Goal: Information Seeking & Learning: Learn about a topic

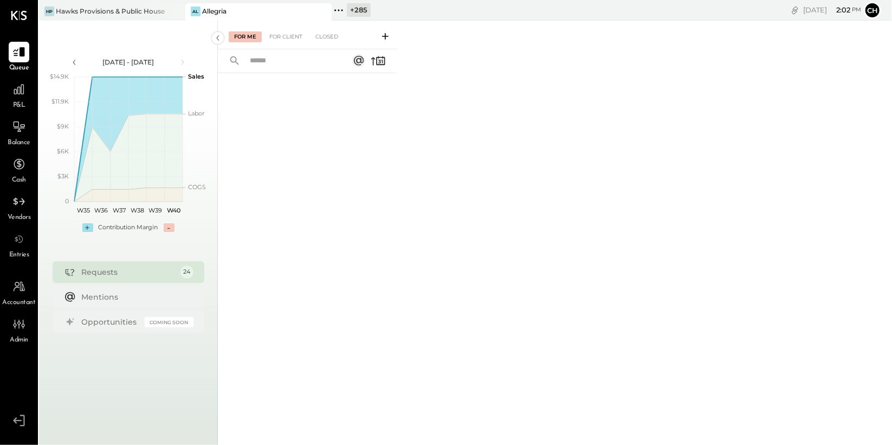
click at [326, 12] on icon at bounding box center [322, 11] width 14 height 13
click at [194, 10] on icon at bounding box center [192, 10] width 14 height 14
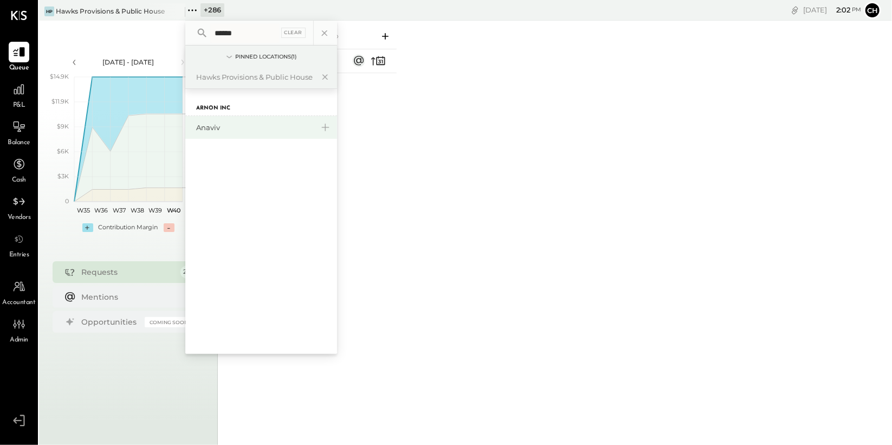
type input "******"
click at [206, 122] on div "Anaviv" at bounding box center [254, 127] width 117 height 10
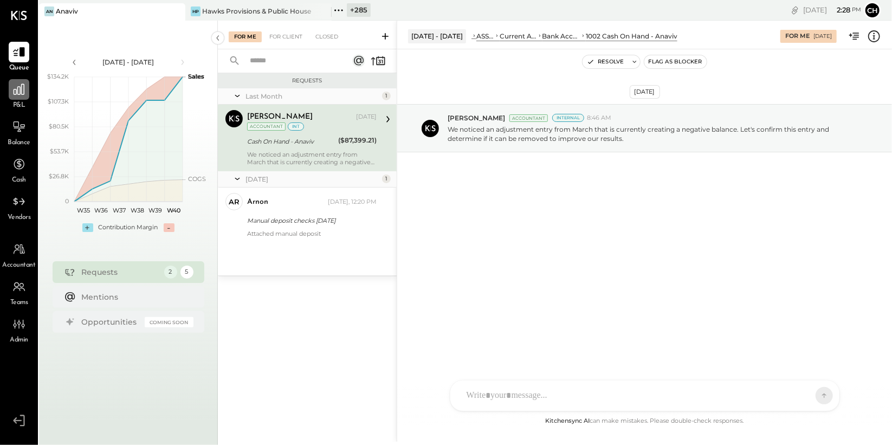
click at [10, 91] on div at bounding box center [19, 89] width 21 height 21
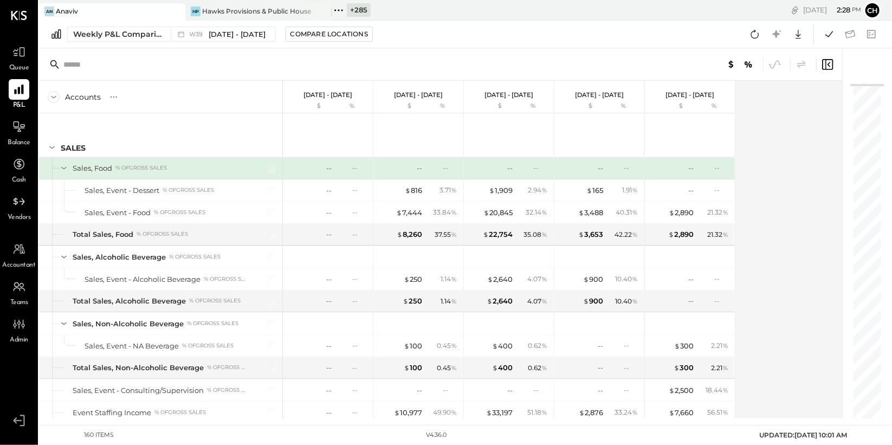
scroll to position [2, 0]
click at [167, 32] on button "Weekly P&L Comparison W39 Sep 22 - 28, 2025" at bounding box center [171, 34] width 209 height 15
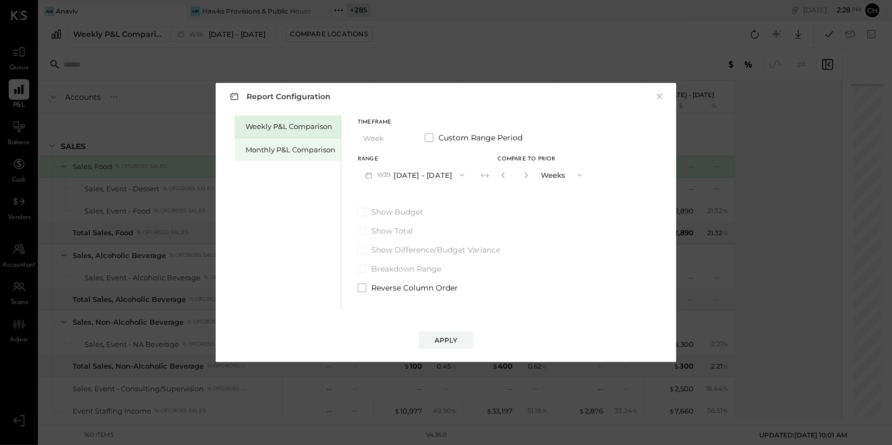
click at [300, 145] on div "Monthly P&L Comparison" at bounding box center [290, 150] width 90 height 10
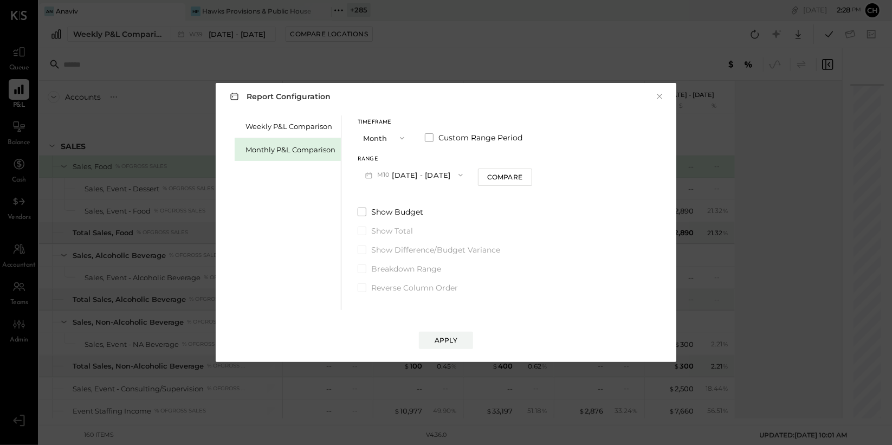
click at [433, 177] on button "M10 Oct 1 - 31, 2025" at bounding box center [414, 175] width 113 height 20
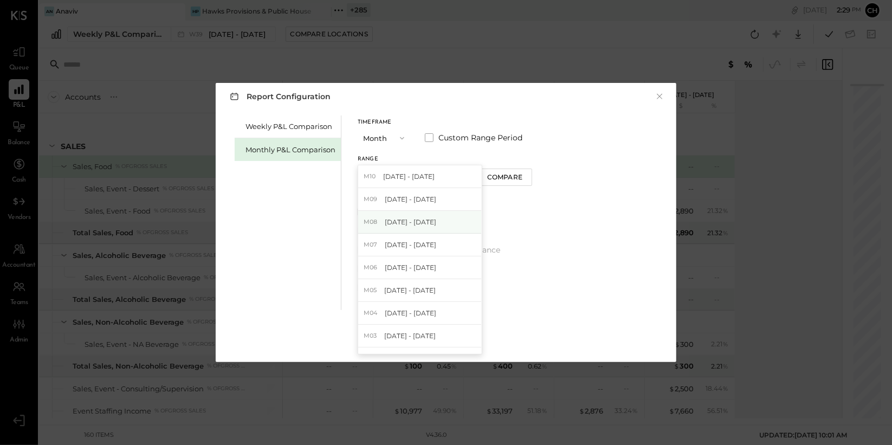
click at [422, 223] on span "Aug 1 - 31, 2025" at bounding box center [410, 221] width 51 height 9
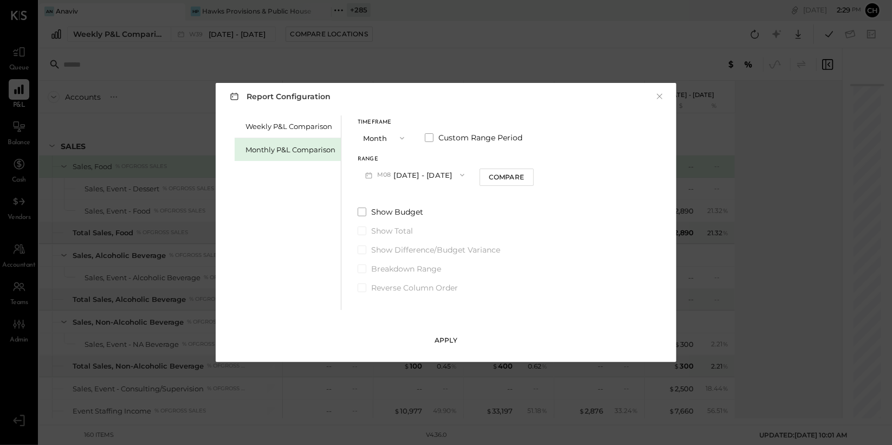
click at [450, 337] on div "Apply" at bounding box center [446, 339] width 23 height 9
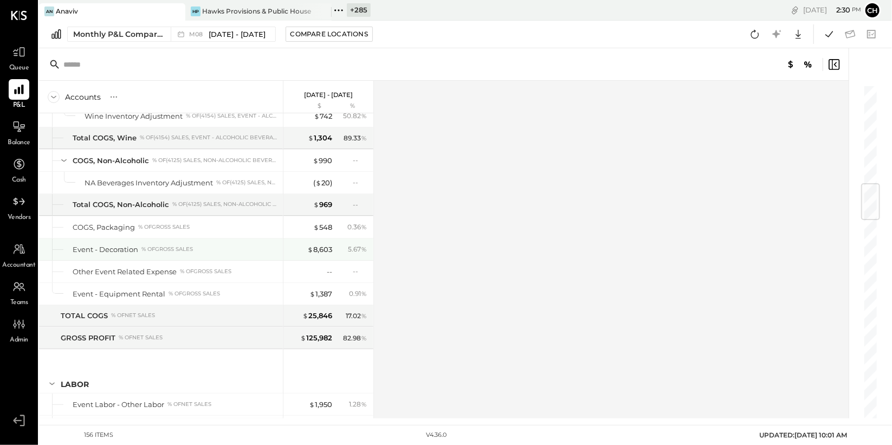
scroll to position [831, 0]
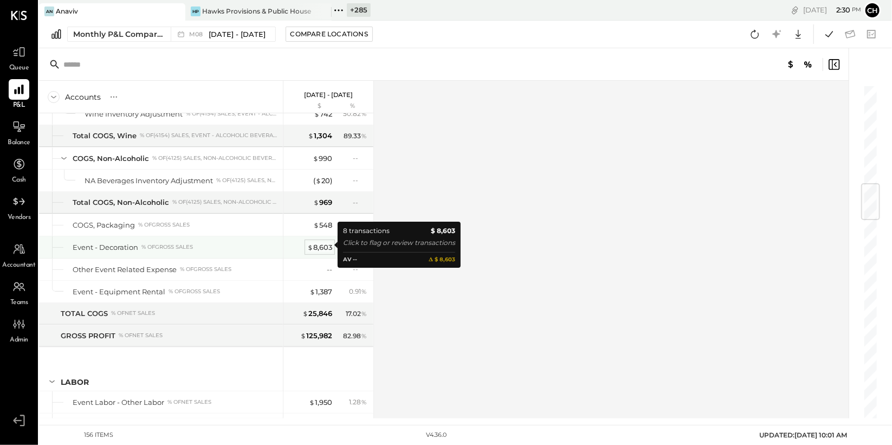
click at [326, 244] on div "$ 8,603" at bounding box center [319, 247] width 25 height 10
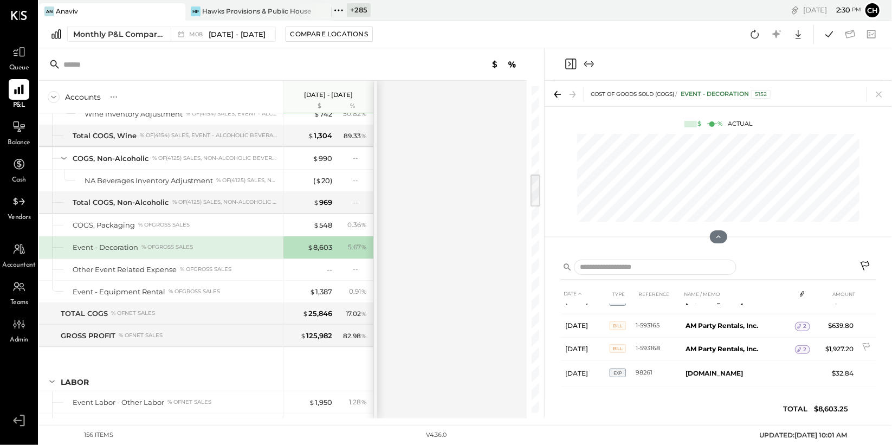
scroll to position [115, 0]
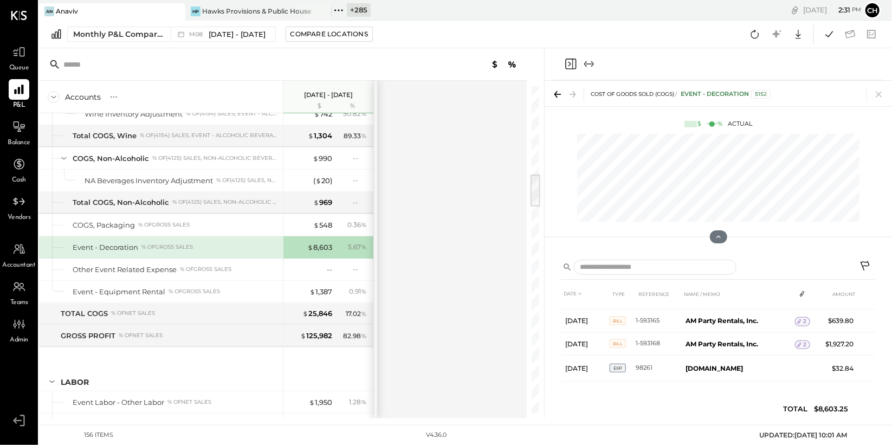
click at [570, 63] on icon "Close panel" at bounding box center [569, 64] width 3 height 5
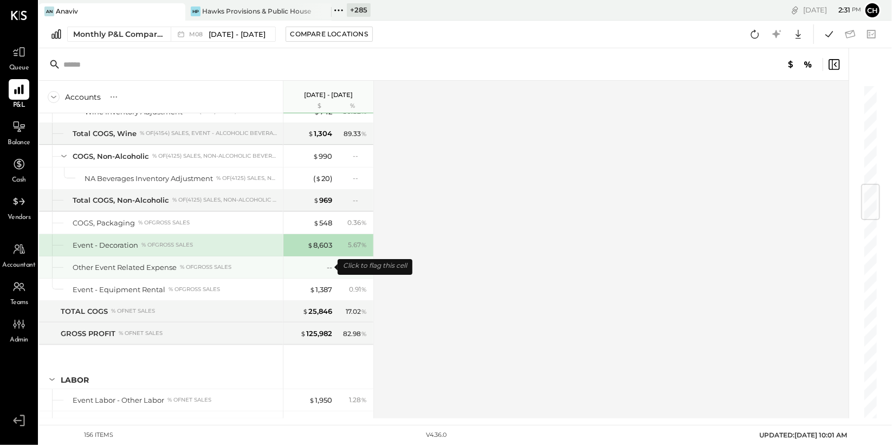
scroll to position [835, 0]
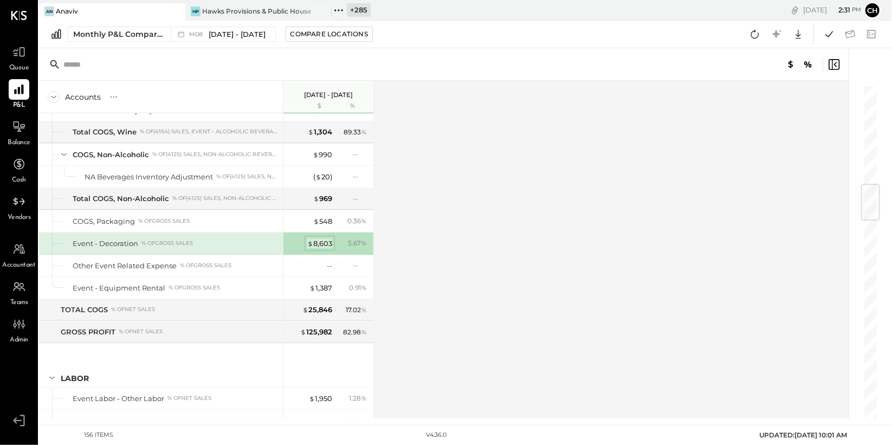
click at [316, 238] on div "$ 8,603" at bounding box center [319, 243] width 25 height 10
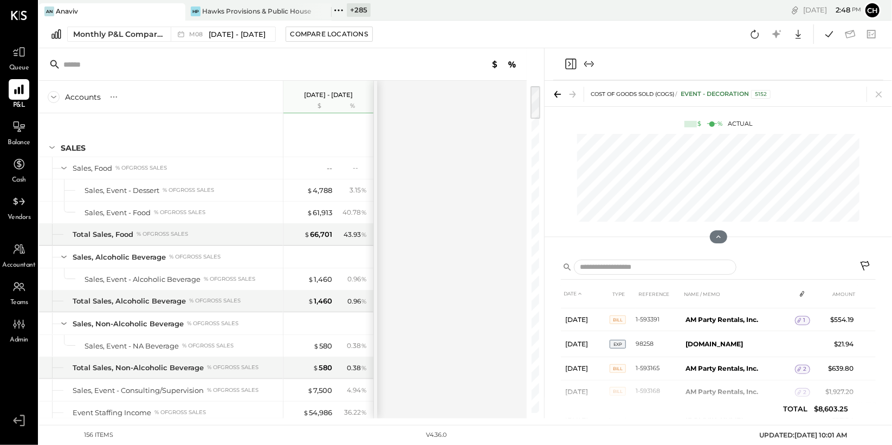
click at [570, 67] on icon "Close panel" at bounding box center [570, 63] width 13 height 13
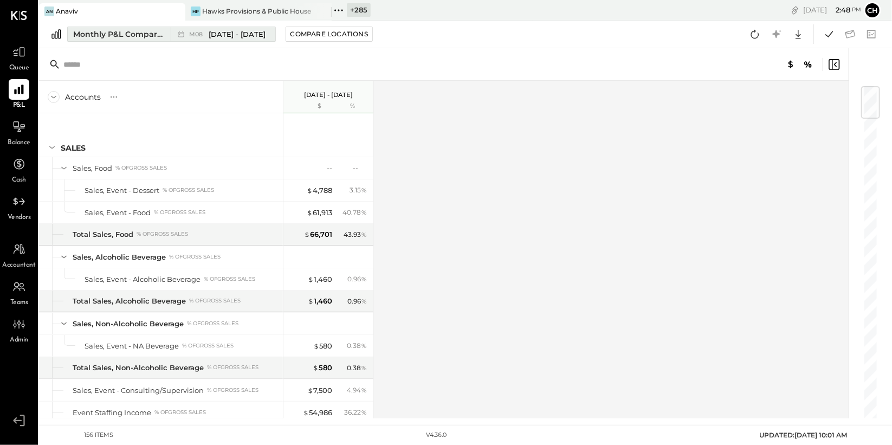
click at [240, 37] on span "Aug 1 - 31, 2025" at bounding box center [237, 34] width 57 height 10
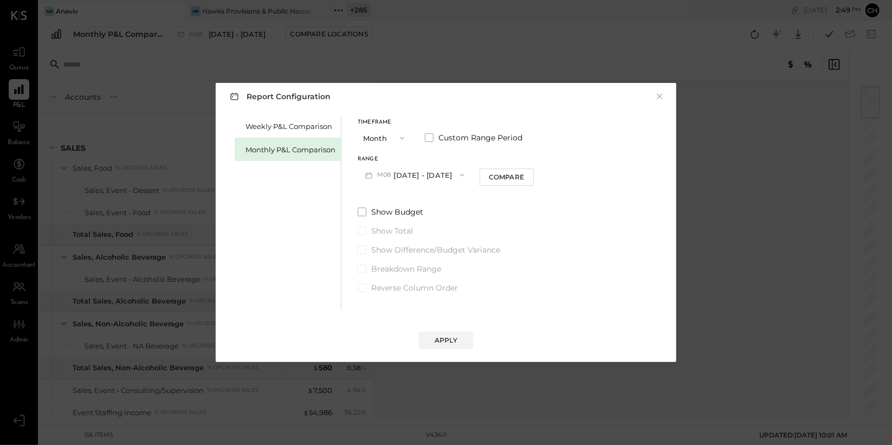
click at [396, 133] on button "Month" at bounding box center [385, 138] width 54 height 20
click at [398, 198] on div "Year" at bounding box center [384, 196] width 53 height 20
click at [395, 135] on span "button" at bounding box center [399, 138] width 14 height 9
click at [390, 172] on div "YTD" at bounding box center [384, 177] width 53 height 20
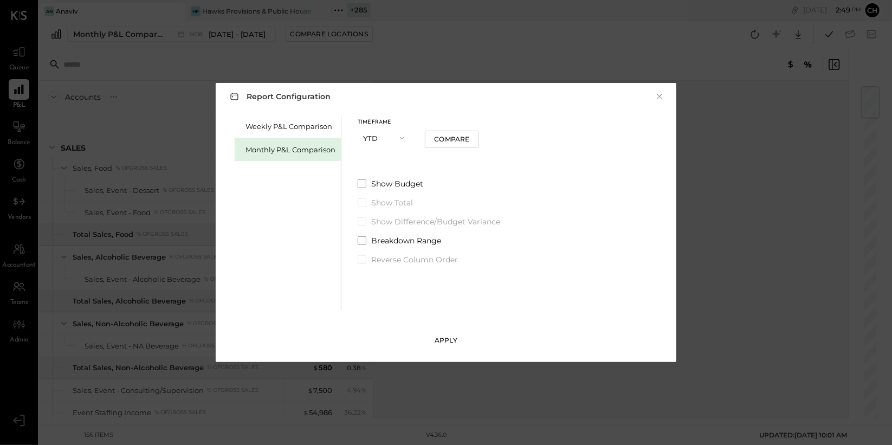
click at [451, 334] on button "Apply" at bounding box center [446, 340] width 54 height 17
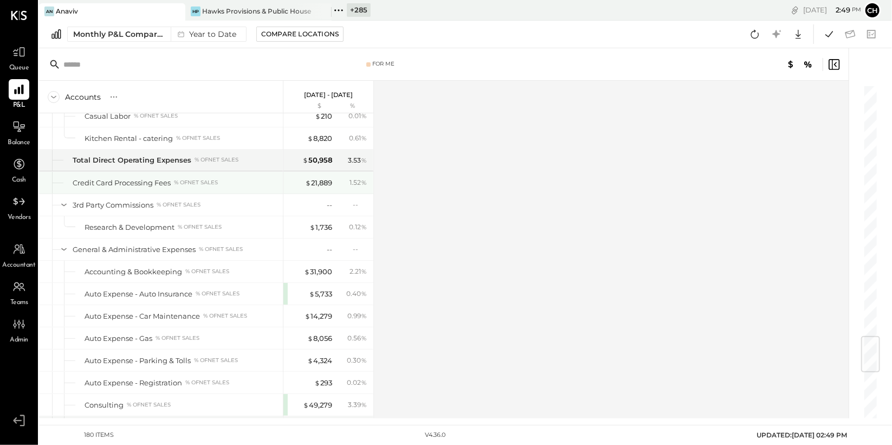
scroll to position [1646, 0]
